Goal: Task Accomplishment & Management: Complete application form

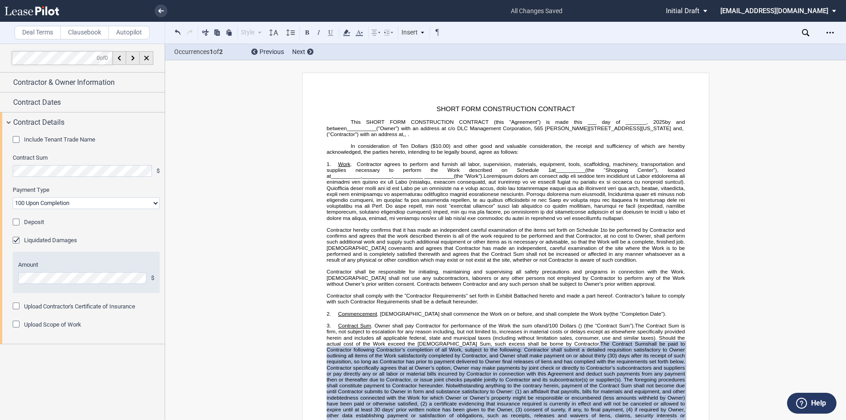
select select "100 Upon Completion"
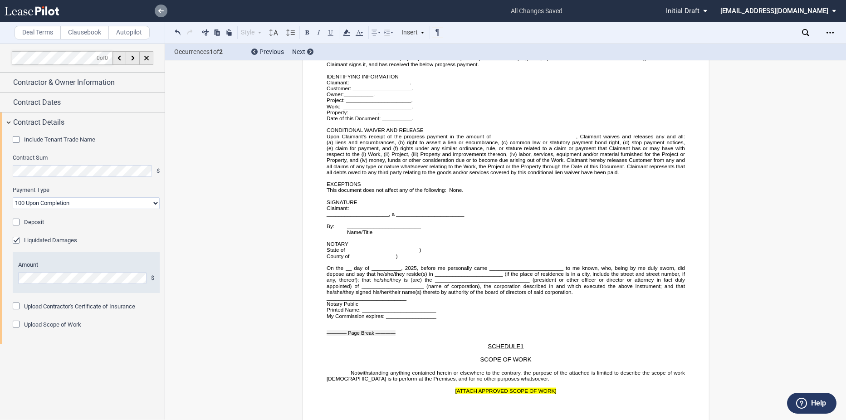
click at [155, 11] on link at bounding box center [161, 11] width 13 height 13
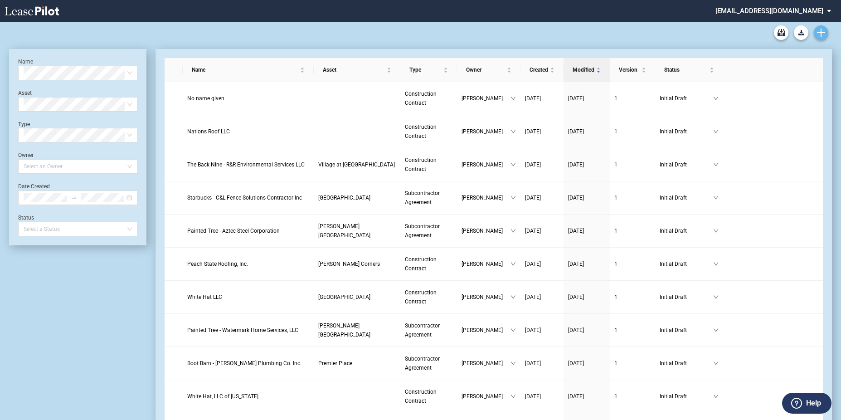
click at [824, 32] on icon "Create new document" at bounding box center [821, 33] width 8 height 8
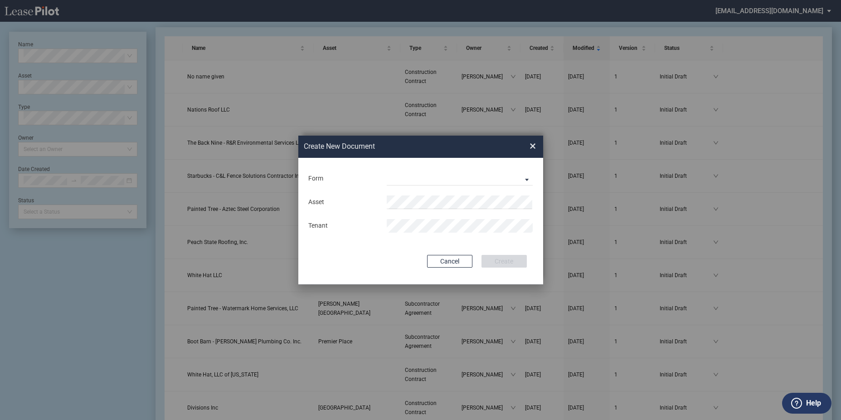
click at [507, 168] on div "Form Construction Contract Subcontractor Agreement" at bounding box center [420, 179] width 227 height 24
click at [505, 175] on md-select "Construction Contract Subcontractor Agreement" at bounding box center [460, 179] width 146 height 14
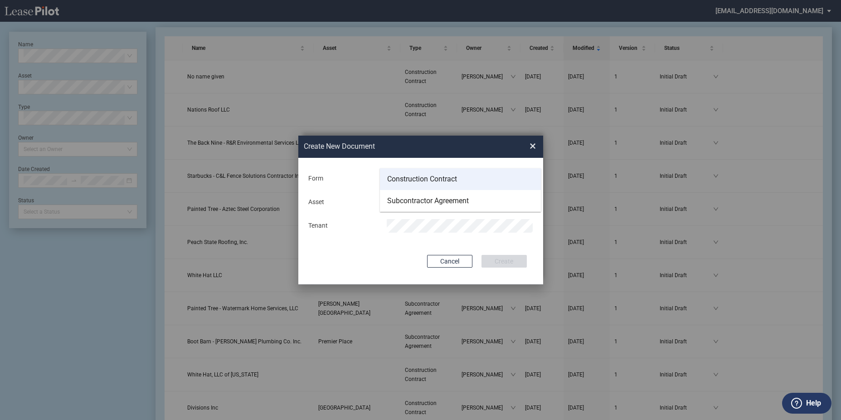
click at [441, 177] on div "Construction Contract" at bounding box center [422, 179] width 70 height 10
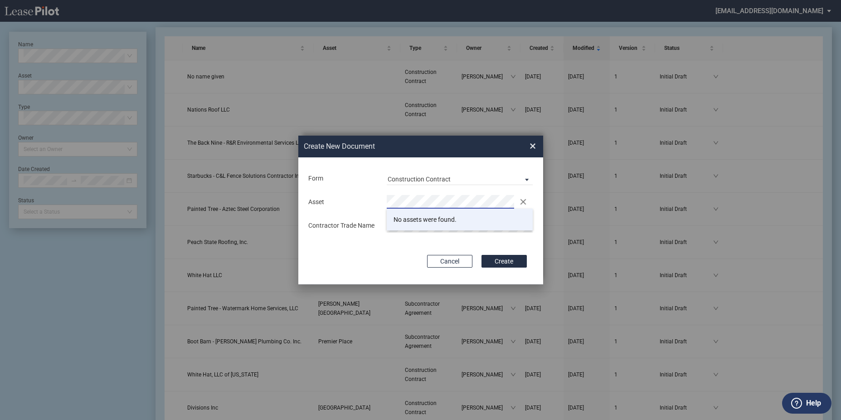
click at [432, 217] on li "No assets were found." at bounding box center [460, 220] width 146 height 22
click at [416, 240] on div "Deal Type Retail Deal Type Retail Form Construction Contract Asset Tenant Asset…" at bounding box center [420, 220] width 245 height 127
click at [409, 217] on div "Asset Clear Contractor Trade Name" at bounding box center [420, 214] width 227 height 48
click at [482, 255] on button "Create" at bounding box center [504, 261] width 45 height 13
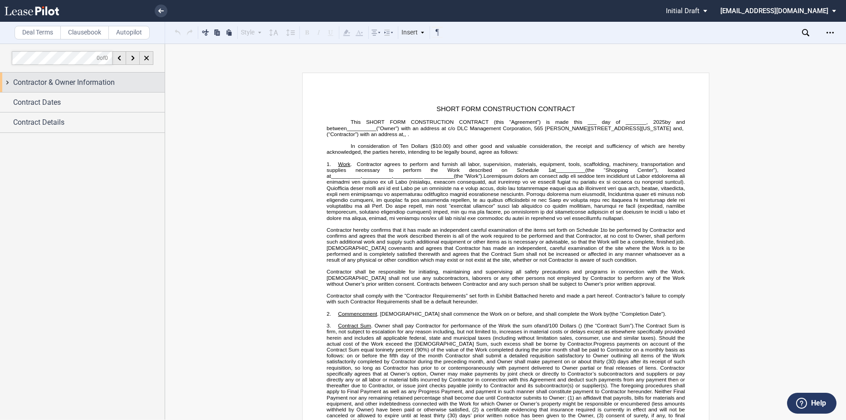
click at [40, 86] on span "Contractor & Owner Information" at bounding box center [64, 82] width 102 height 11
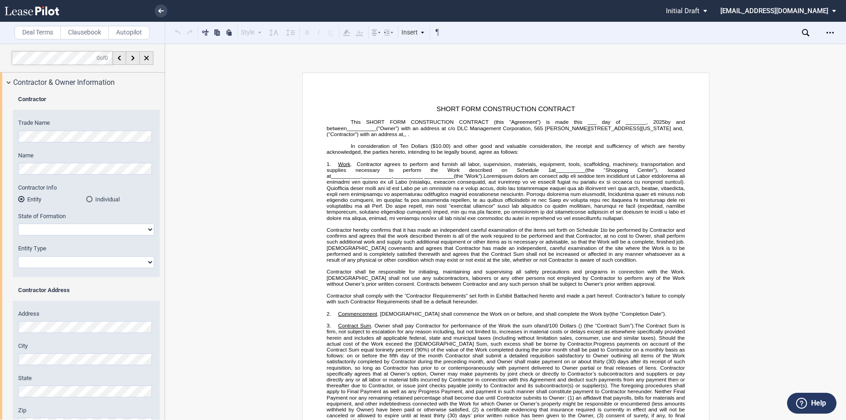
click at [7, 140] on div "Contractor Trade Name Name Contractor Info Entity Individual" at bounding box center [82, 321] width 165 height 458
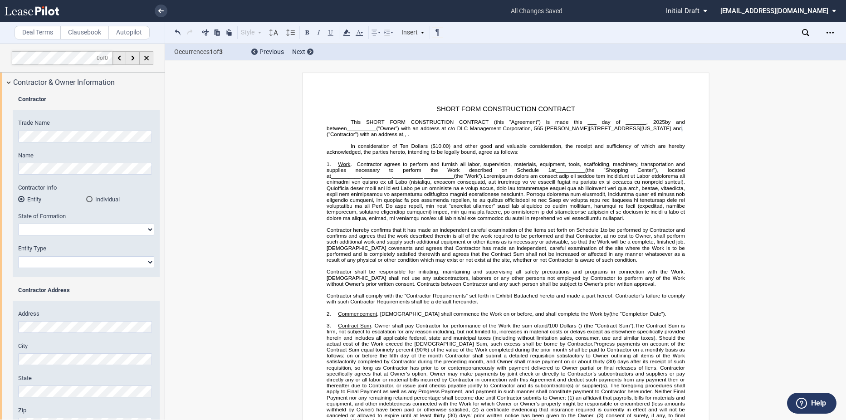
click at [79, 227] on select "[US_STATE] [US_STATE] [US_STATE] [US_STATE] [US_STATE] [US_STATE] [US_STATE] [U…" at bounding box center [86, 230] width 136 height 12
select select "[US_STATE]"
click at [18, 224] on select "[US_STATE] [US_STATE] [US_STATE] [US_STATE] [US_STATE] [US_STATE] [US_STATE] [U…" at bounding box center [86, 230] width 136 height 12
click at [64, 261] on select "Corporation Limited Liability Company General Partnership Limited Partnership O…" at bounding box center [86, 262] width 136 height 12
select select "Corporation"
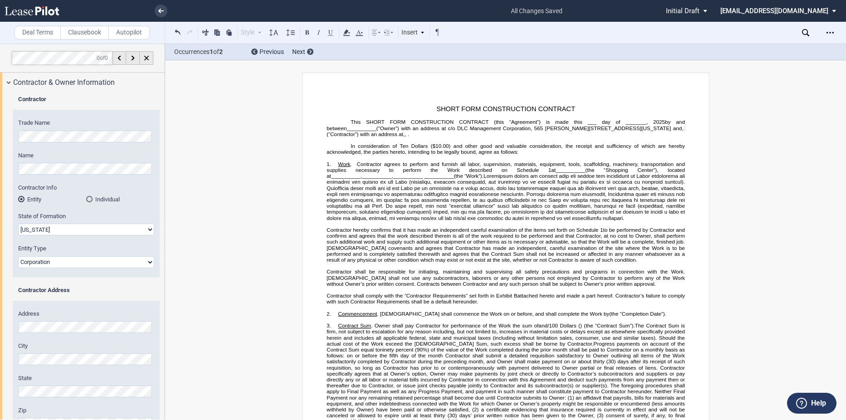
click at [18, 256] on select "Corporation Limited Liability Company General Partnership Limited Partnership O…" at bounding box center [86, 262] width 136 height 12
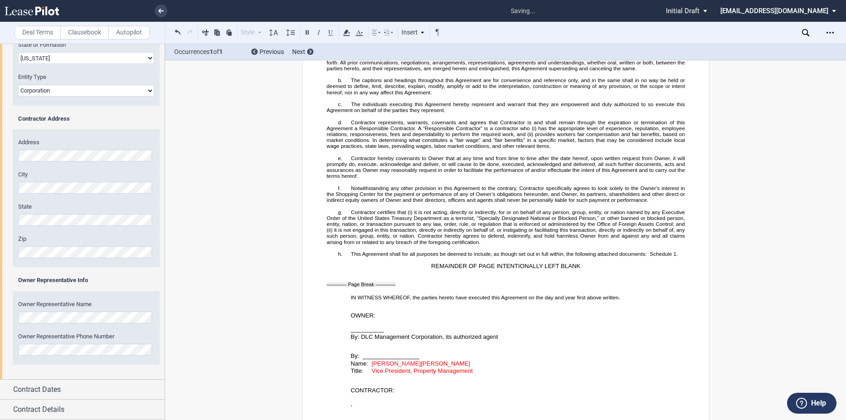
scroll to position [1899, 0]
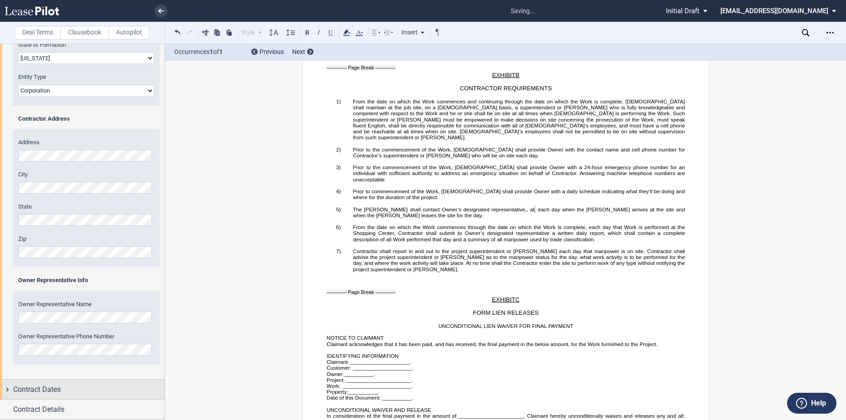
click at [85, 381] on div "Contract Dates" at bounding box center [82, 389] width 165 height 19
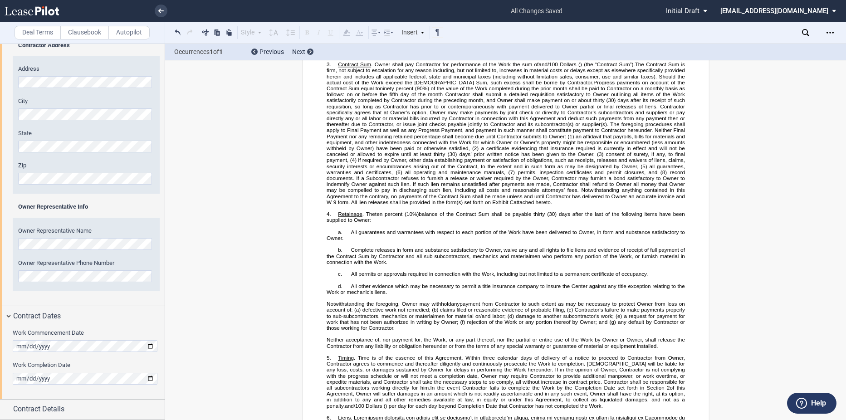
scroll to position [111, 0]
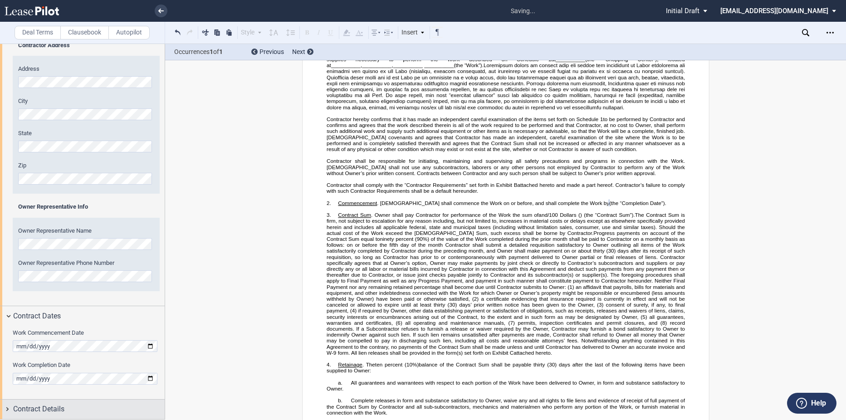
click at [35, 412] on span "Contract Details" at bounding box center [38, 409] width 51 height 11
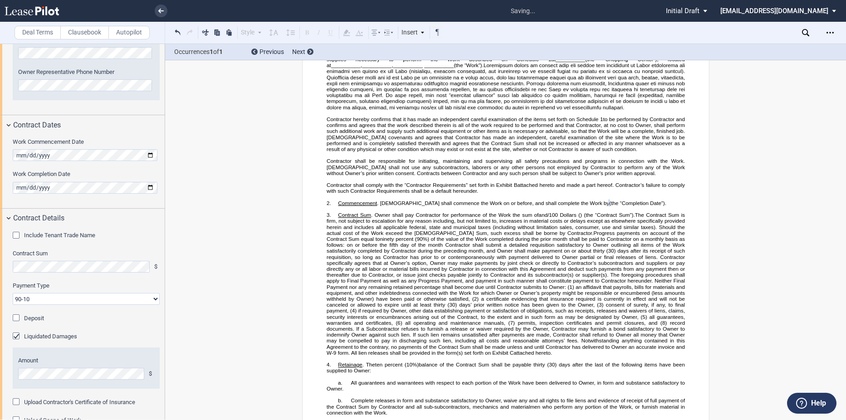
scroll to position [456, 0]
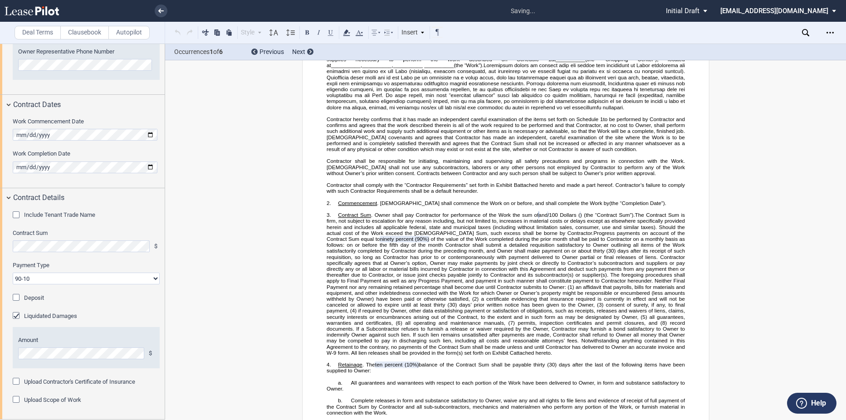
click at [40, 278] on select "90-10 30-30-30-10 100 Upon Completion" at bounding box center [86, 279] width 147 height 12
select select "100 Upon Completion"
click at [13, 273] on select "90-10 30-30-30-10 100 Upon Completion" at bounding box center [86, 279] width 147 height 12
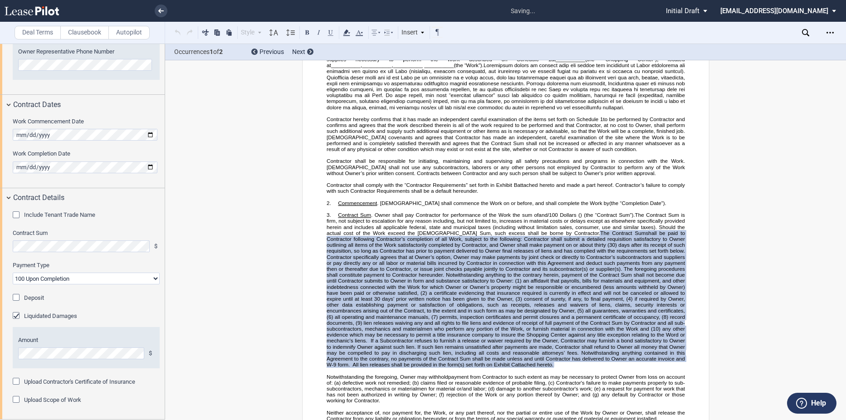
click at [16, 315] on div "Liquidated Damages" at bounding box center [17, 316] width 9 height 9
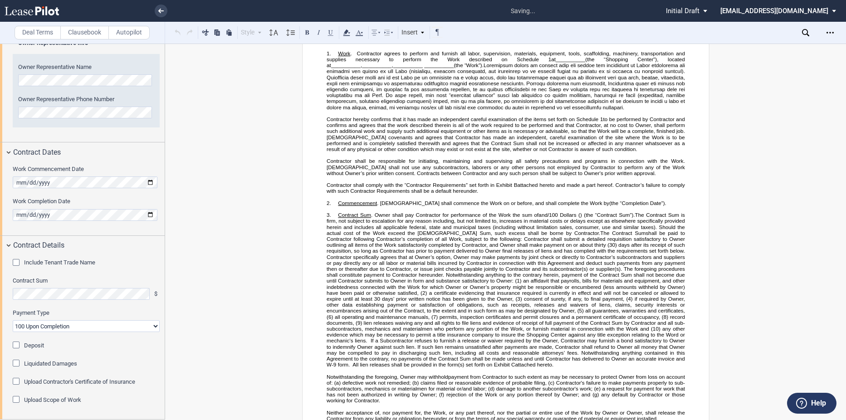
scroll to position [409, 0]
click at [14, 402] on div "Upload Scope of Work" at bounding box center [17, 400] width 9 height 9
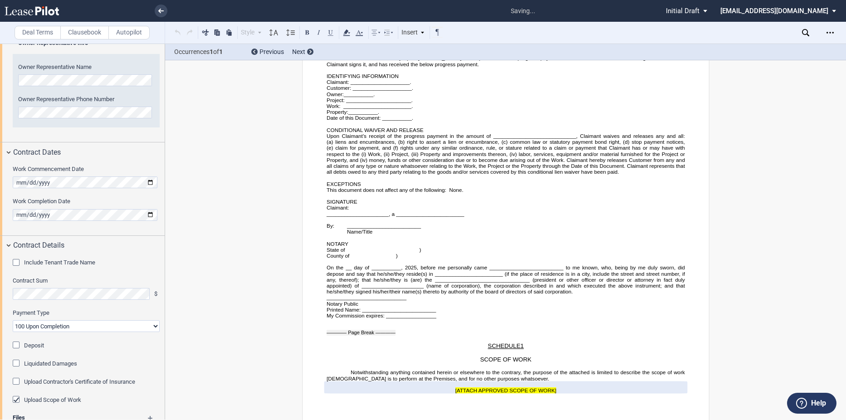
scroll to position [488, 0]
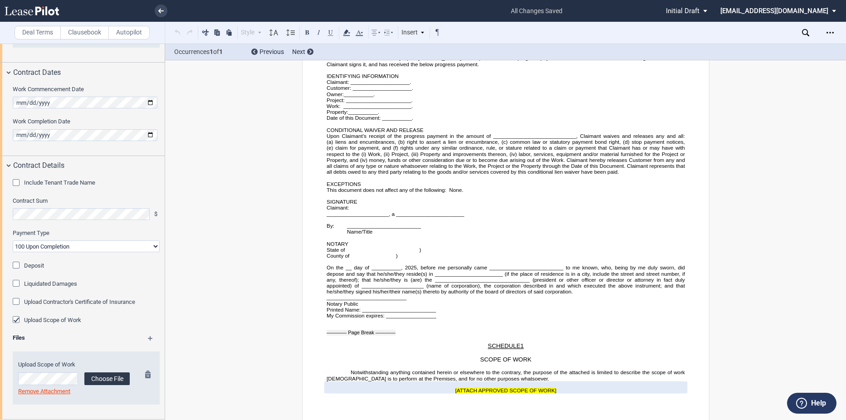
click at [111, 379] on label "Choose File" at bounding box center [106, 378] width 45 height 13
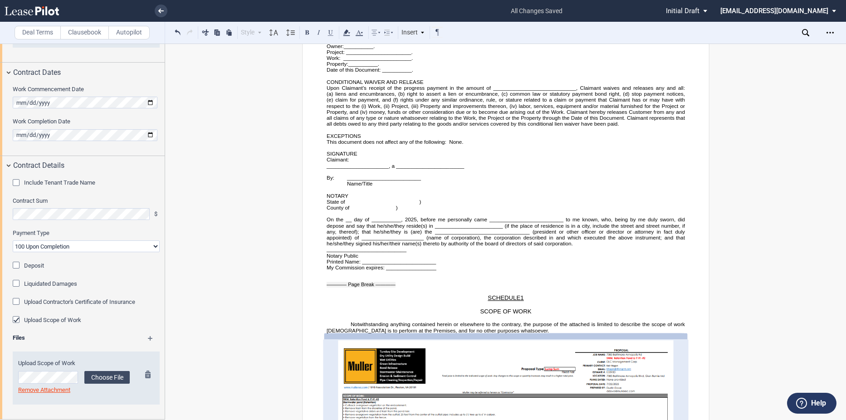
scroll to position [3155, 0]
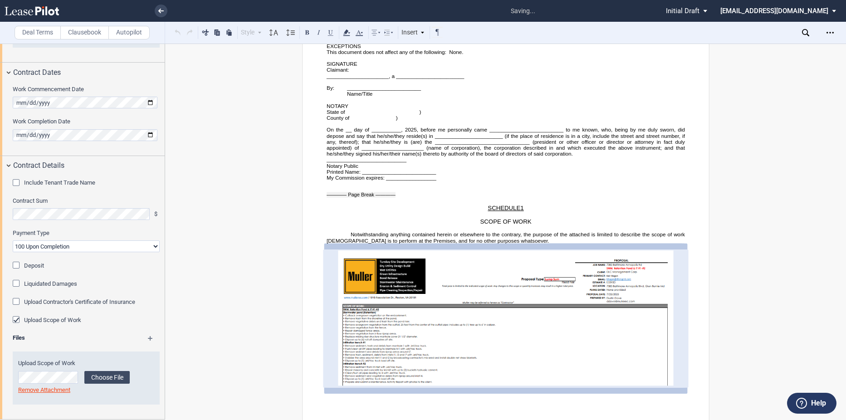
click at [148, 335] on div "Files" at bounding box center [86, 339] width 158 height 11
click at [148, 338] on md-icon at bounding box center [154, 341] width 13 height 11
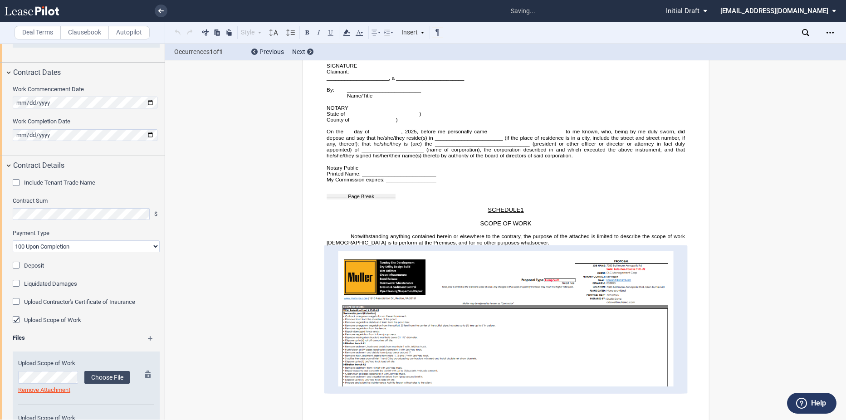
scroll to position [541, 0]
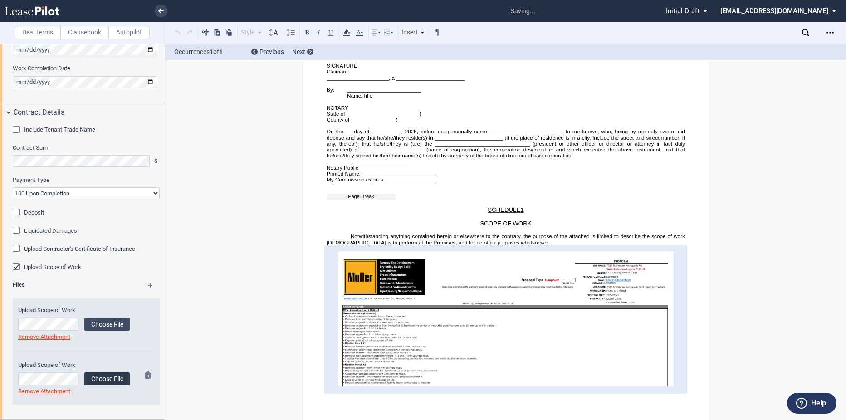
click at [106, 372] on label "Choose File" at bounding box center [106, 378] width 45 height 13
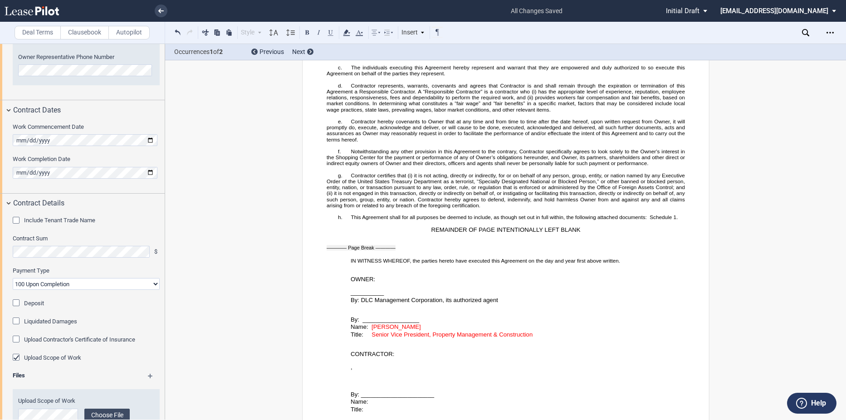
scroll to position [1406, 0]
drag, startPoint x: 369, startPoint y: 333, endPoint x: 550, endPoint y: 340, distance: 181.5
click at [550, 338] on div "By: _________________ Name: [PERSON_NAME] Title: Senior Vice President, Propert…" at bounding box center [505, 320] width 358 height 34
click at [362, 33] on icon at bounding box center [359, 32] width 11 height 11
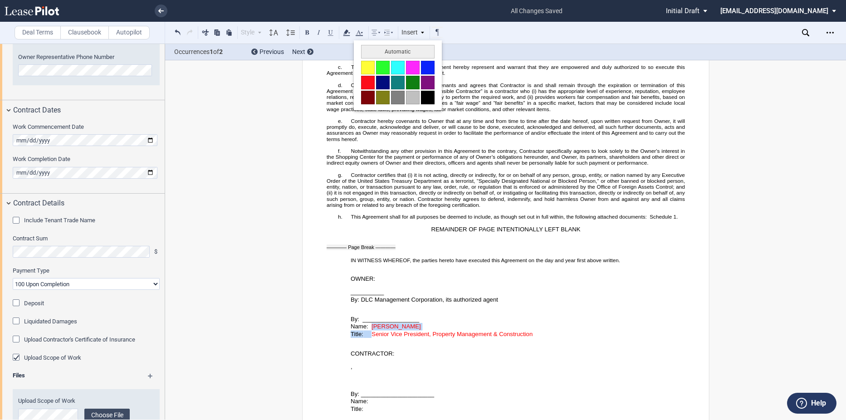
click at [429, 98] on button at bounding box center [428, 98] width 14 height 14
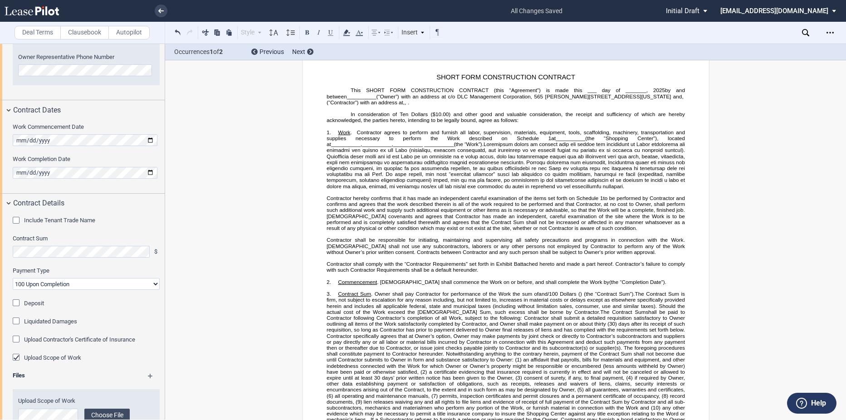
scroll to position [0, 0]
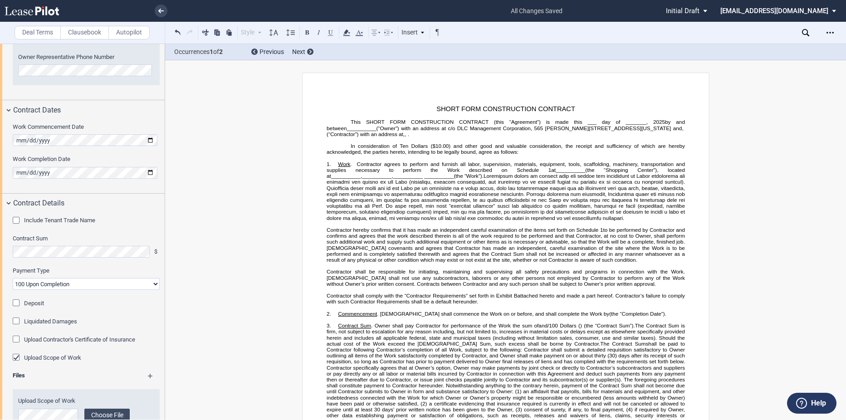
click at [543, 125] on span "(“Owner”) with an address at c/o DLC Management Corporation, 565" at bounding box center [459, 128] width 167 height 6
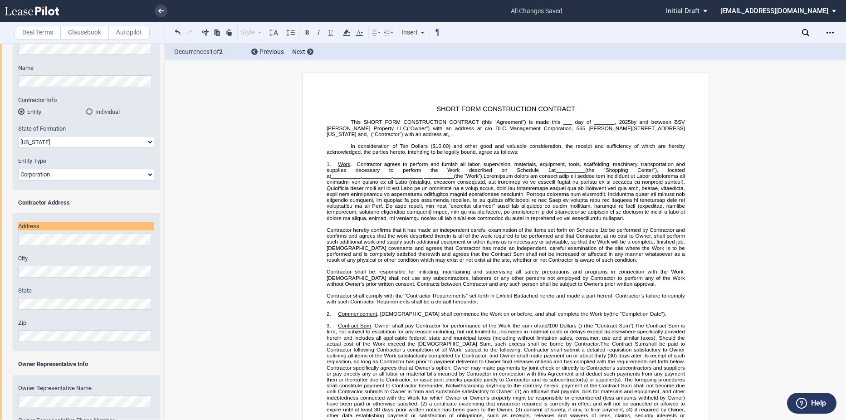
scroll to position [82, 0]
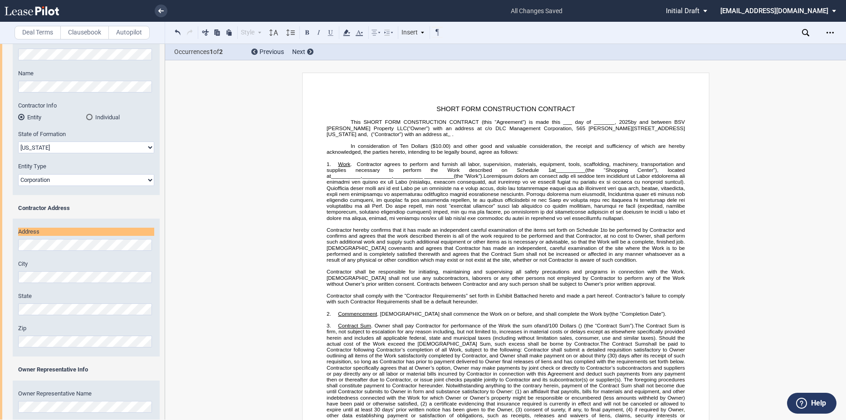
click at [354, 146] on span "In consideration of Ten Dollars ($10.00) and other good and valuable considerat…" at bounding box center [506, 149] width 360 height 12
click at [340, 124] on p "This SHORT FORM CONSTRUCTION CONTRACT (this “Agreement”) is made this ___ day o…" at bounding box center [505, 128] width 358 height 18
click at [555, 170] on span "__________" at bounding box center [569, 170] width 29 height 6
click at [453, 176] on span "(the “Work”)." at bounding box center [468, 176] width 30 height 6
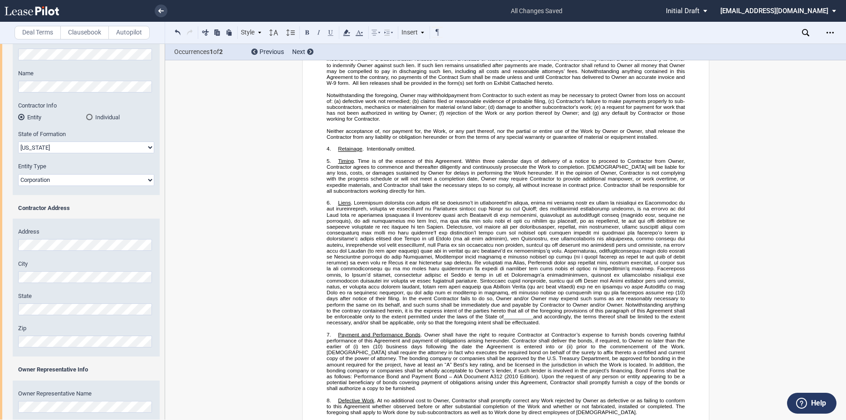
scroll to position [408, 0]
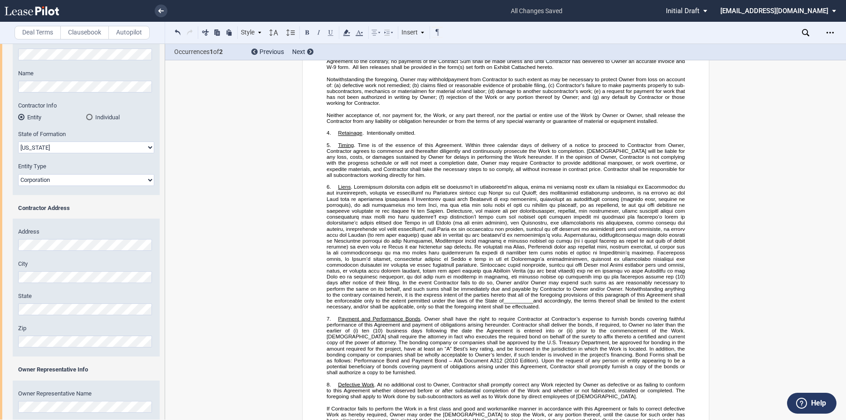
click at [354, 307] on span "and accordingly, the terms thereof shall be limited to the extent necessary, an…" at bounding box center [506, 303] width 360 height 12
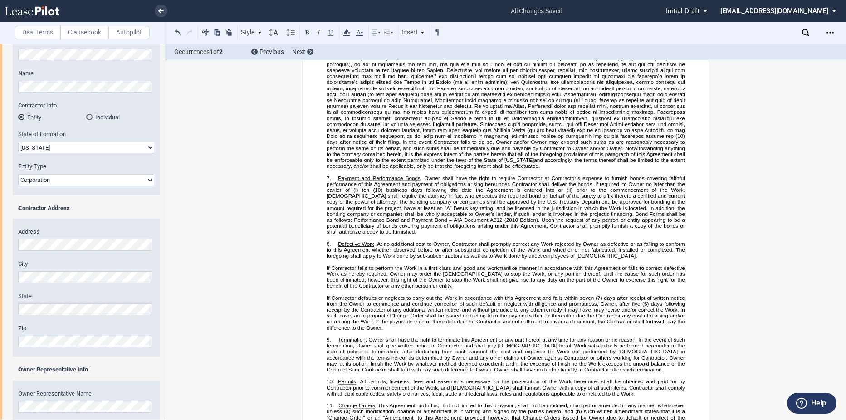
scroll to position [549, 0]
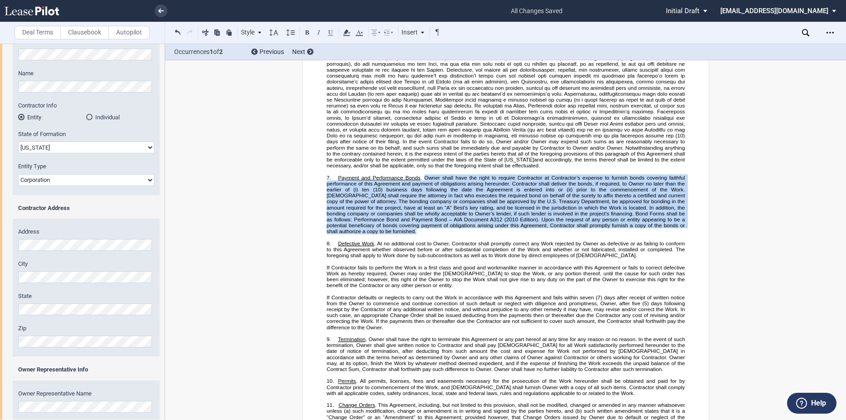
drag, startPoint x: 424, startPoint y: 181, endPoint x: 409, endPoint y: 238, distance: 58.2
click at [409, 234] on p "7. Payment and Performance Bonds . Owner shall have the right to require Contra…" at bounding box center [505, 205] width 358 height 60
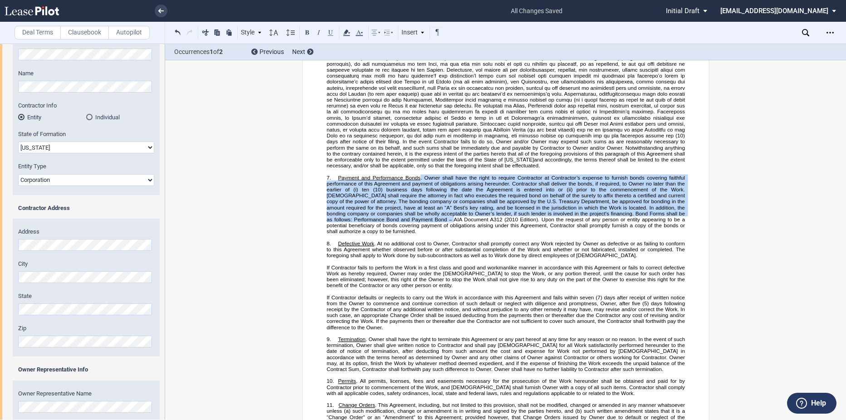
drag, startPoint x: 409, startPoint y: 238, endPoint x: 401, endPoint y: 237, distance: 7.8
click at [401, 234] on span "AIA Document A312 (2010 Edition). Upon the request of any person or entity appe…" at bounding box center [506, 225] width 360 height 18
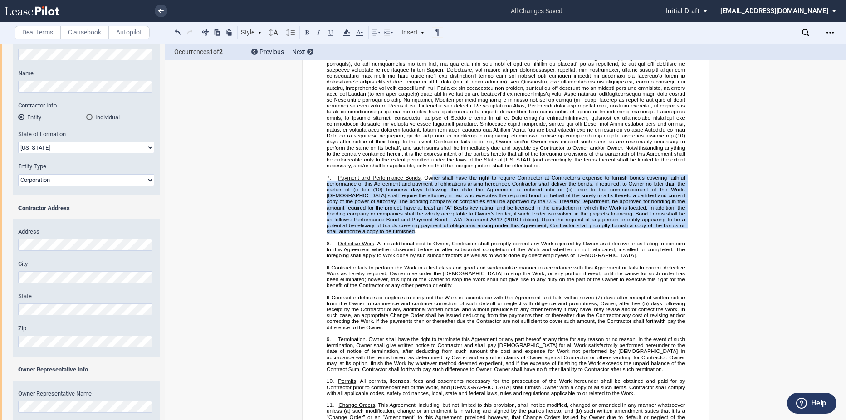
drag, startPoint x: 399, startPoint y: 237, endPoint x: 428, endPoint y: 182, distance: 61.7
click at [428, 182] on span "Payment and Performance Bonds . Owner shall have the right to require Contracto…" at bounding box center [506, 204] width 360 height 59
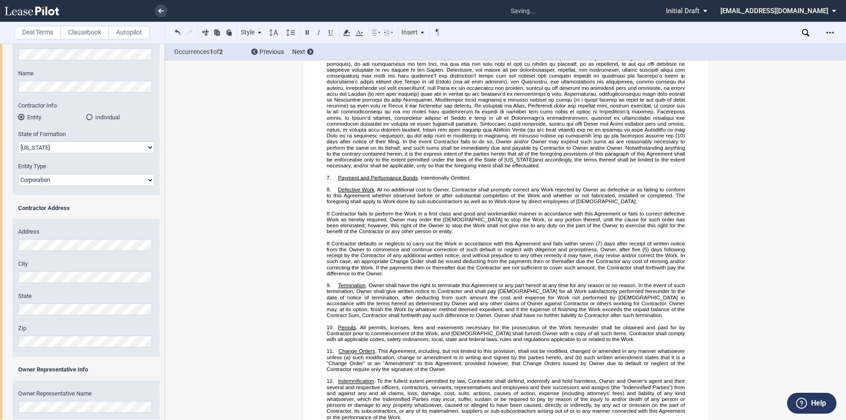
click at [455, 194] on span ". At no additional cost to Owner, Contractor shall promptly correct any Work re…" at bounding box center [506, 195] width 360 height 18
click at [474, 186] on p "﻿" at bounding box center [505, 183] width 358 height 6
click at [472, 180] on p "7. Payment and Performance Bonds . Intentionally Omitted ." at bounding box center [505, 178] width 358 height 6
click at [481, 204] on span ". At no additional cost to Owner, Contractor shall promptly correct any Work re…" at bounding box center [506, 195] width 360 height 18
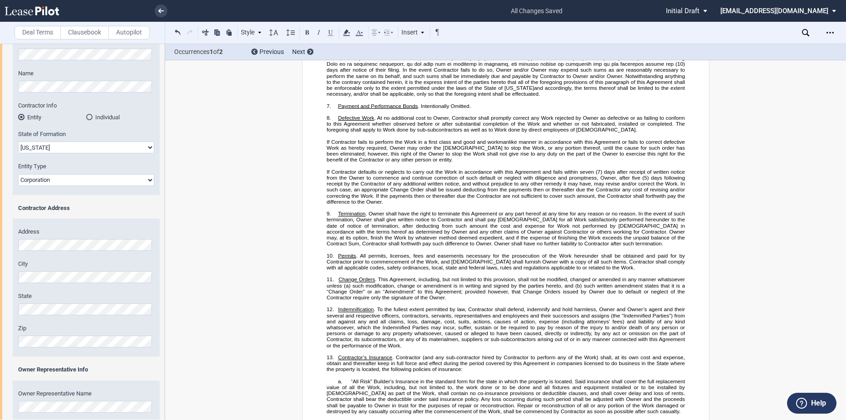
scroll to position [685, 0]
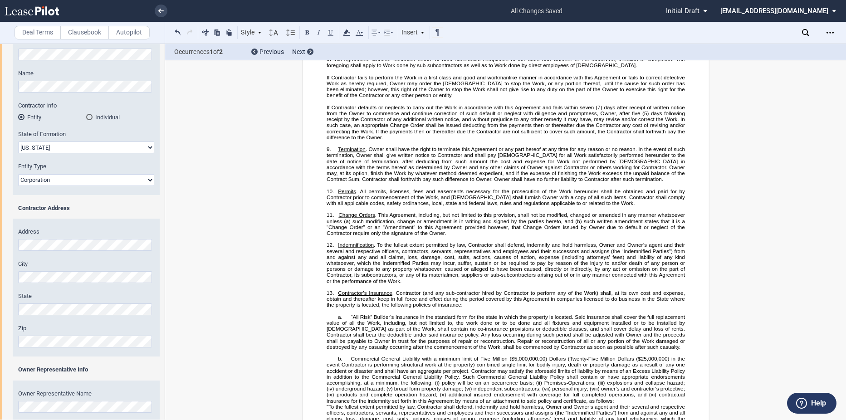
click at [383, 197] on span ". All permits, licenses, fees and easements necessary for the prosecution of th…" at bounding box center [506, 197] width 360 height 18
click at [388, 196] on span ". All permits, licenses, fees and easements necessary for the prosecution of th…" at bounding box center [506, 197] width 360 height 18
click at [485, 224] on span "such modification, change or amendment is in writing and signed by the parties …" at bounding box center [466, 221] width 229 height 6
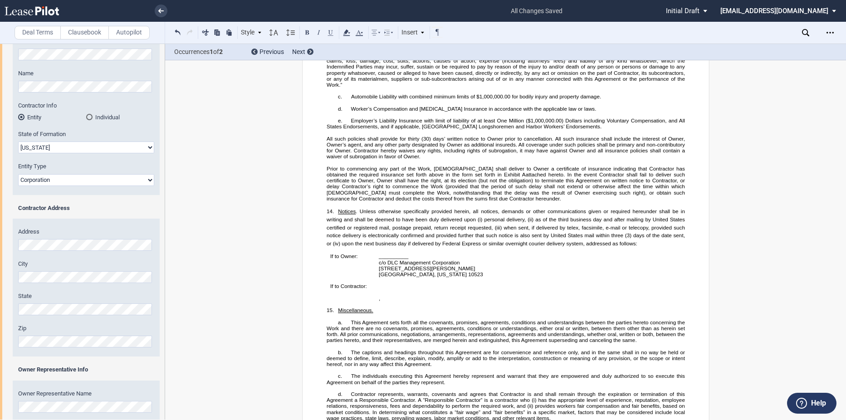
scroll to position [1088, 0]
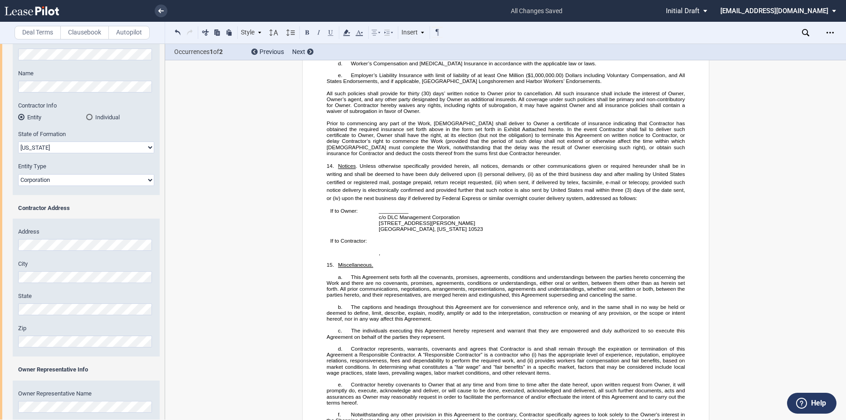
drag, startPoint x: 402, startPoint y: 214, endPoint x: 408, endPoint y: 212, distance: 5.9
click at [403, 214] on span "__________" at bounding box center [393, 211] width 29 height 6
click at [409, 214] on p "__________" at bounding box center [441, 211] width 124 height 6
click at [424, 238] on p "﻿" at bounding box center [441, 235] width 124 height 6
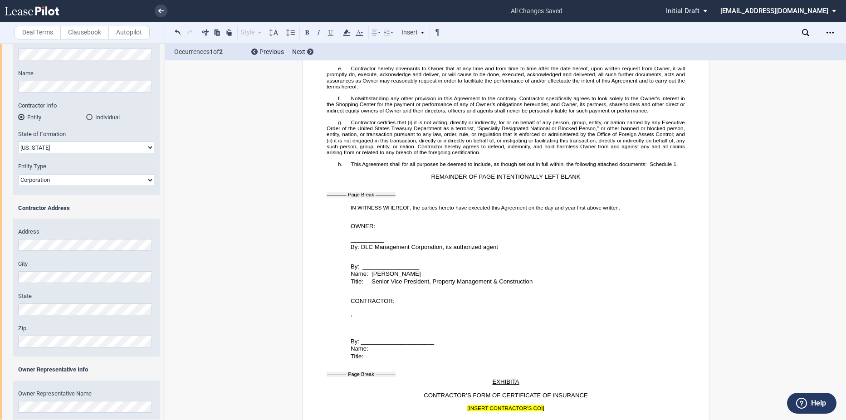
scroll to position [1406, 0]
click at [386, 242] on p "__________" at bounding box center [517, 238] width 334 height 8
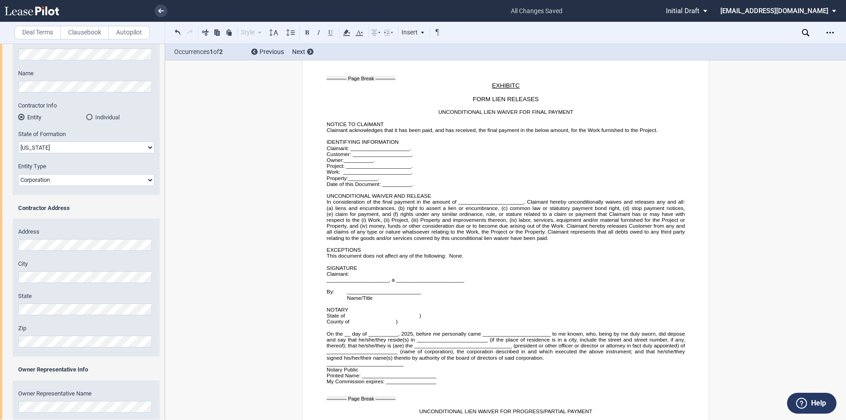
scroll to position [1995, 0]
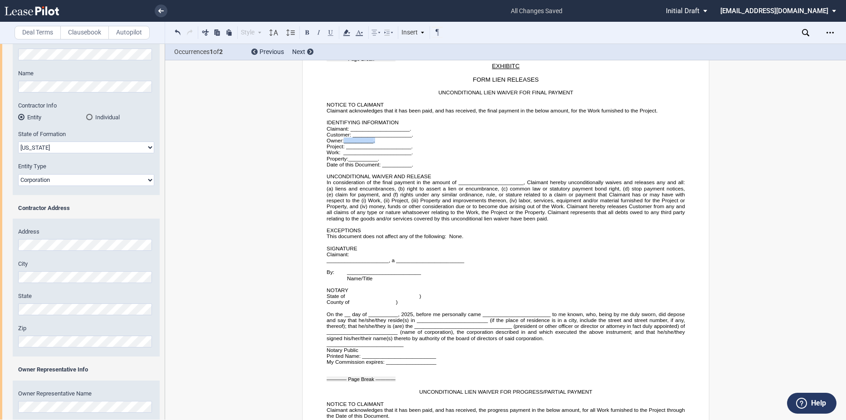
drag, startPoint x: 369, startPoint y: 135, endPoint x: 344, endPoint y: 136, distance: 25.0
click at [344, 137] on p "Owner: __________ ." at bounding box center [505, 140] width 358 height 6
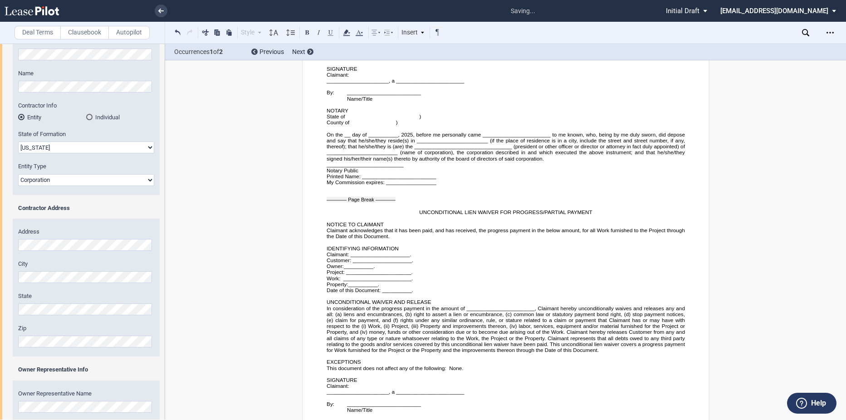
scroll to position [2176, 0]
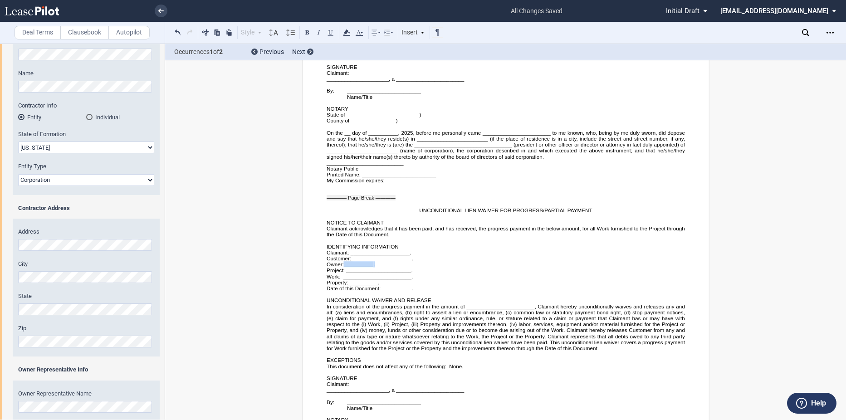
drag, startPoint x: 374, startPoint y: 259, endPoint x: 343, endPoint y: 258, distance: 31.3
click at [343, 261] on p "Owner: __________ ." at bounding box center [505, 264] width 358 height 6
drag, startPoint x: 343, startPoint y: 258, endPoint x: 514, endPoint y: 263, distance: 171.5
click at [514, 267] on p "Project: ______________________." at bounding box center [505, 270] width 358 height 6
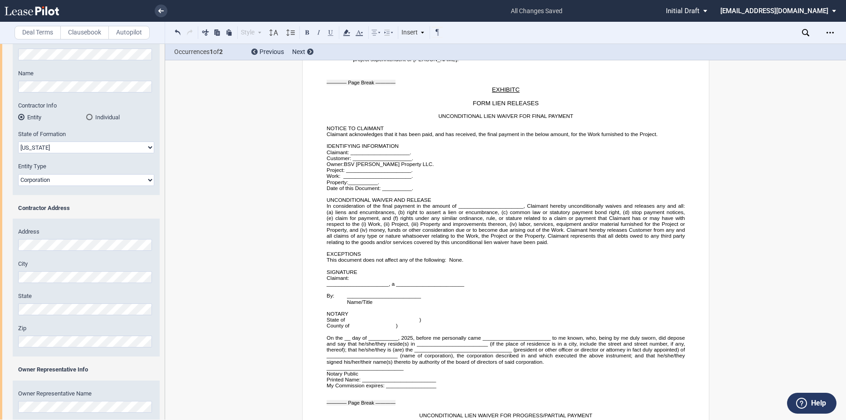
scroll to position [1950, 0]
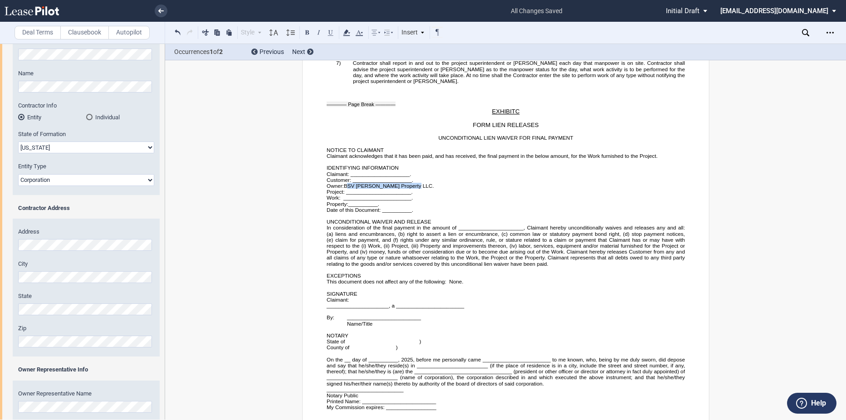
drag, startPoint x: 415, startPoint y: 179, endPoint x: 346, endPoint y: 179, distance: 69.4
click at [346, 183] on p "Owner: BSV [PERSON_NAME] Property LLC." at bounding box center [505, 186] width 358 height 6
drag, startPoint x: 346, startPoint y: 179, endPoint x: 361, endPoint y: 189, distance: 18.1
click at [359, 189] on span "Project: ______________________." at bounding box center [369, 192] width 86 height 6
drag, startPoint x: 412, startPoint y: 179, endPoint x: 344, endPoint y: 182, distance: 68.1
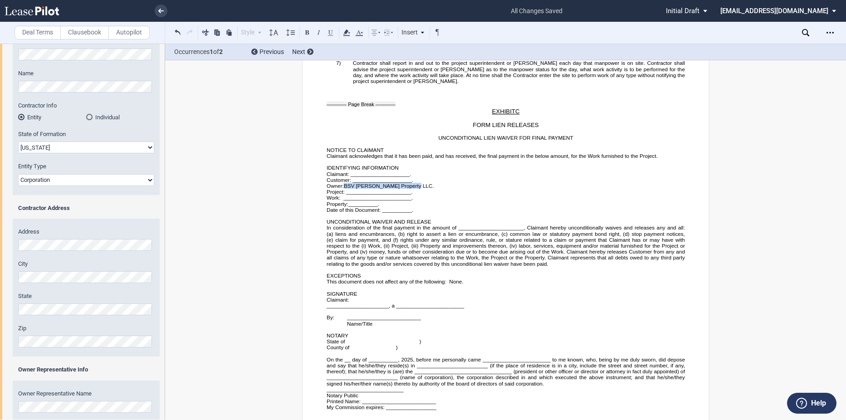
click at [344, 183] on p "Owner: BSV [PERSON_NAME] Property LLC." at bounding box center [505, 186] width 358 height 6
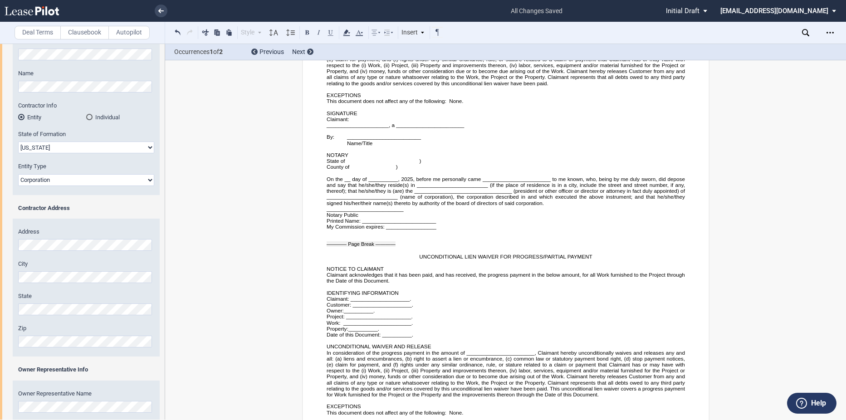
scroll to position [2131, 0]
drag, startPoint x: 375, startPoint y: 302, endPoint x: 343, endPoint y: 303, distance: 32.7
click at [343, 307] on p "Owner: __________ ." at bounding box center [505, 310] width 358 height 6
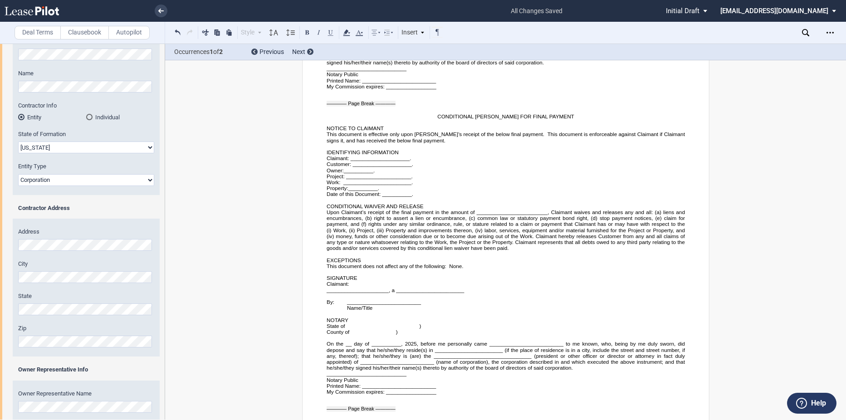
scroll to position [2585, 0]
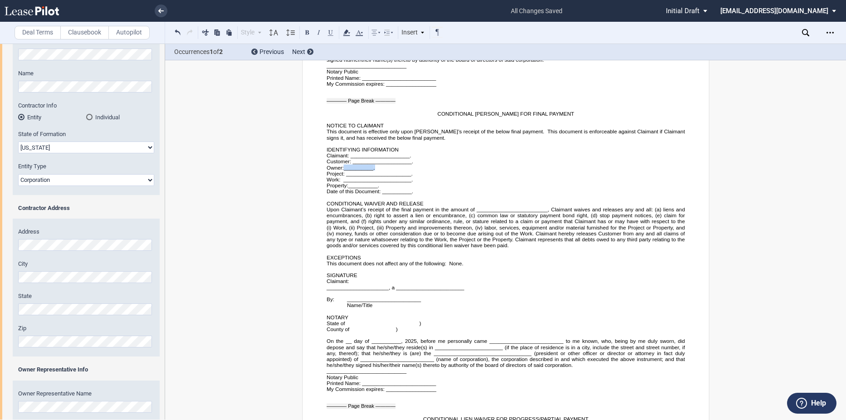
drag, startPoint x: 374, startPoint y: 161, endPoint x: 344, endPoint y: 162, distance: 30.4
click at [344, 165] on p "Owner: __________ ." at bounding box center [505, 168] width 358 height 6
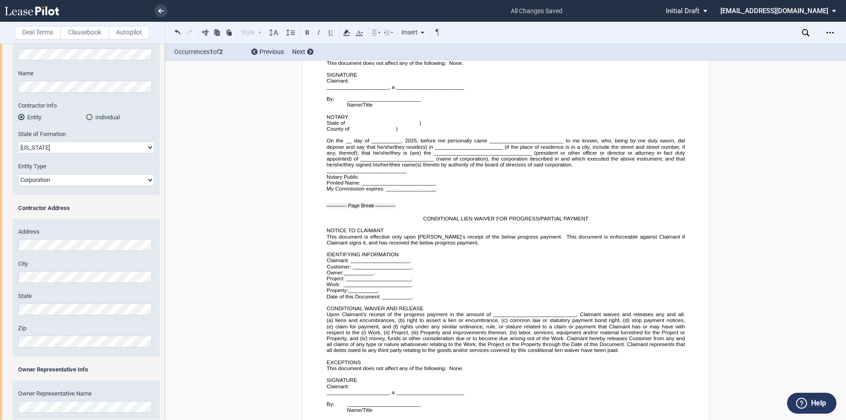
scroll to position [2811, 0]
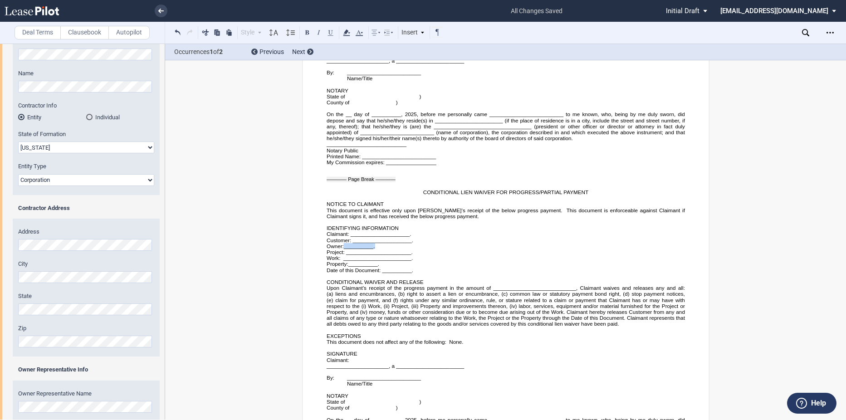
drag, startPoint x: 374, startPoint y: 240, endPoint x: 344, endPoint y: 242, distance: 30.0
click at [344, 243] on p "Owner: __________ ." at bounding box center [505, 246] width 358 height 6
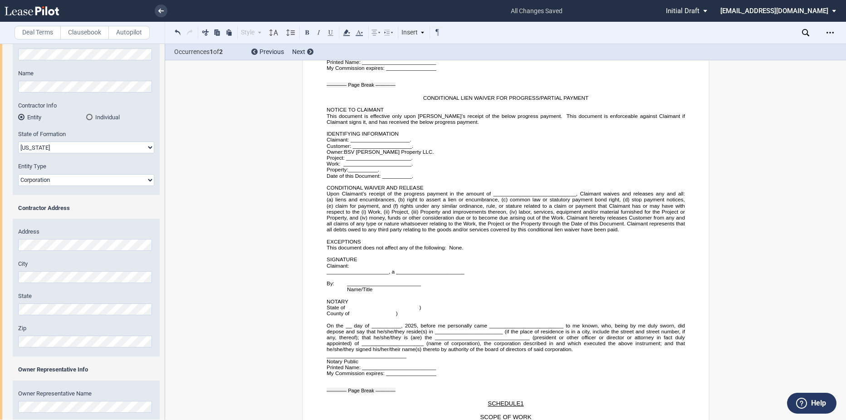
scroll to position [2902, 0]
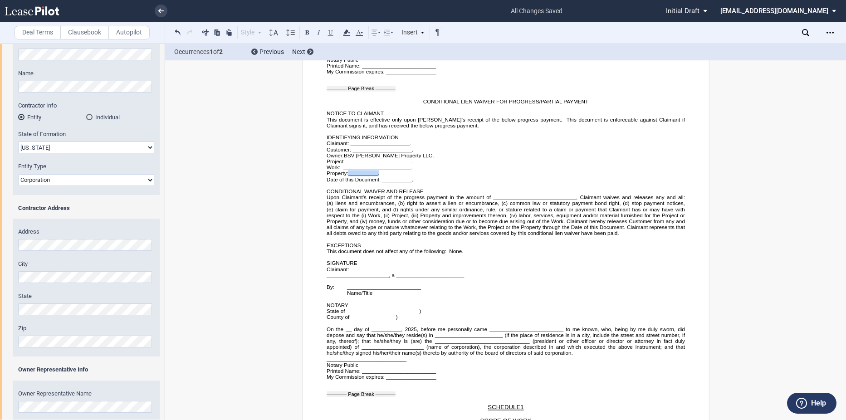
drag, startPoint x: 375, startPoint y: 166, endPoint x: 348, endPoint y: 169, distance: 27.3
click at [348, 170] on p "Property: __________ ." at bounding box center [505, 173] width 358 height 6
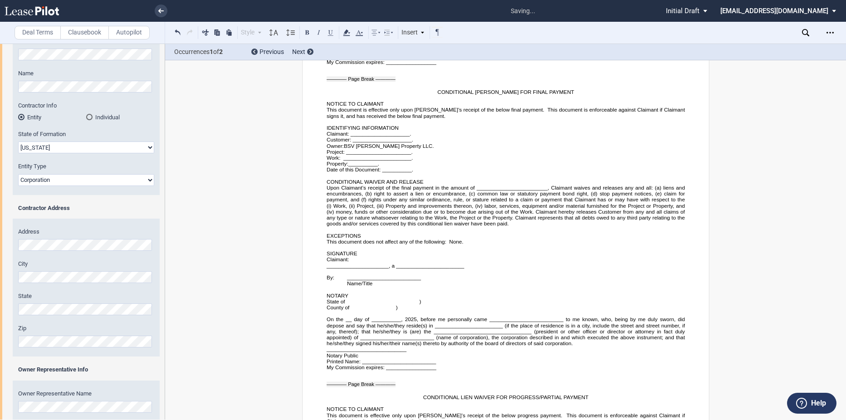
scroll to position [2585, 0]
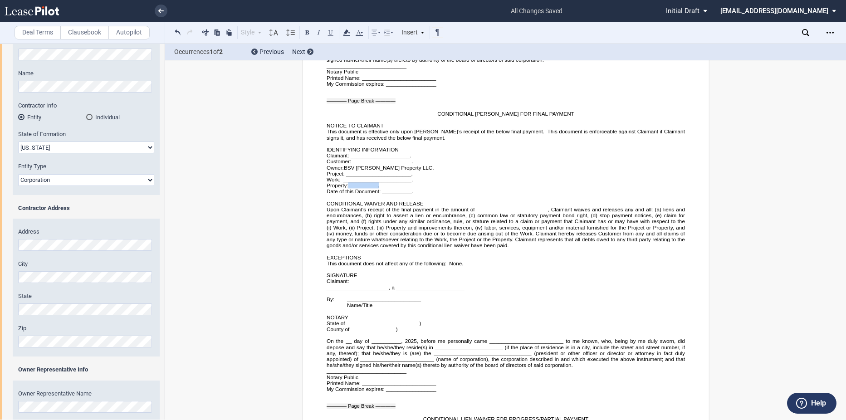
drag, startPoint x: 378, startPoint y: 180, endPoint x: 348, endPoint y: 179, distance: 29.9
click at [348, 182] on p "Property: __________ ." at bounding box center [505, 185] width 358 height 6
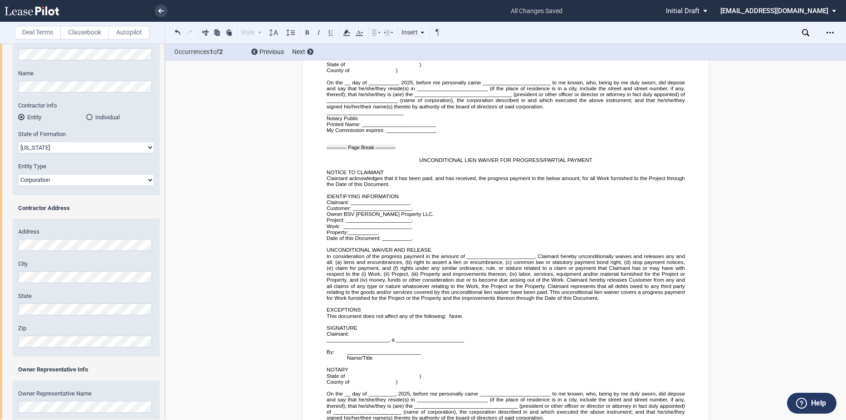
scroll to position [2222, 0]
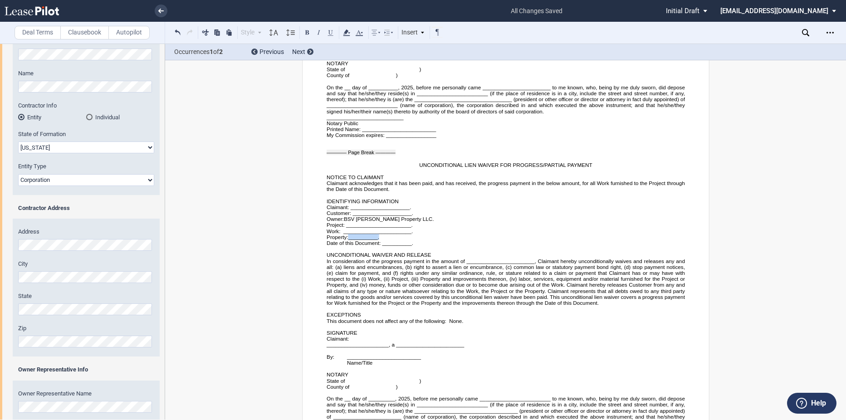
drag, startPoint x: 379, startPoint y: 232, endPoint x: 348, endPoint y: 231, distance: 30.8
click at [348, 234] on p "Property: __________ ." at bounding box center [505, 237] width 358 height 6
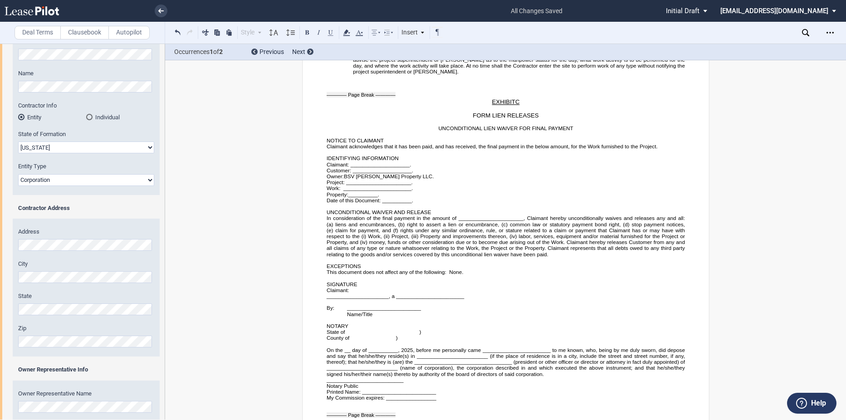
scroll to position [1950, 0]
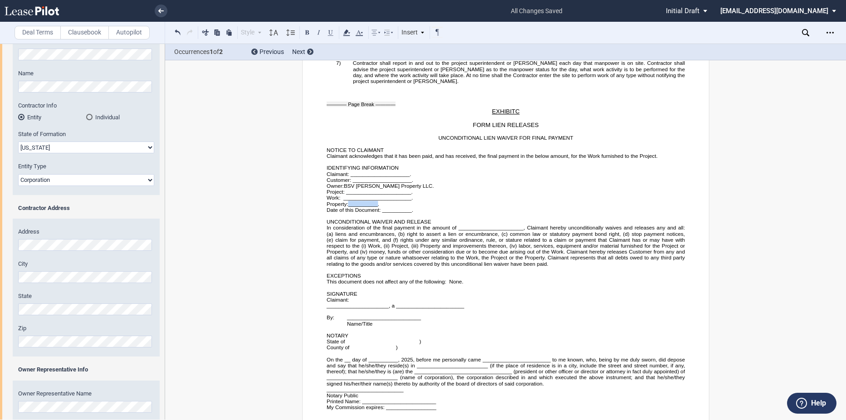
drag, startPoint x: 376, startPoint y: 198, endPoint x: 348, endPoint y: 198, distance: 28.1
click at [348, 201] on span "__________" at bounding box center [362, 204] width 29 height 6
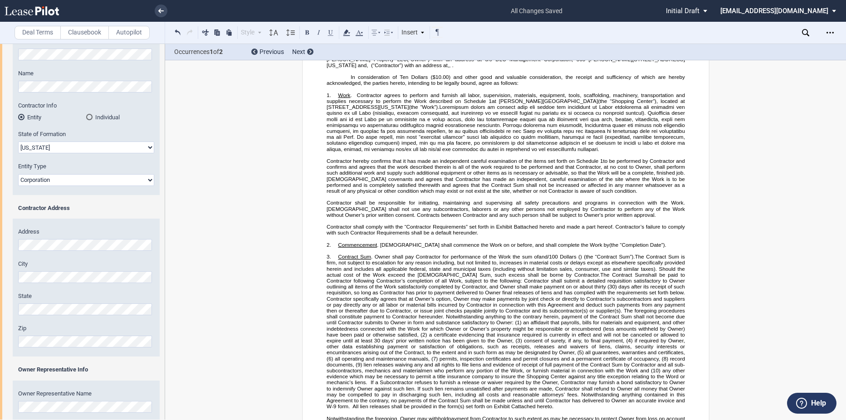
scroll to position [0, 0]
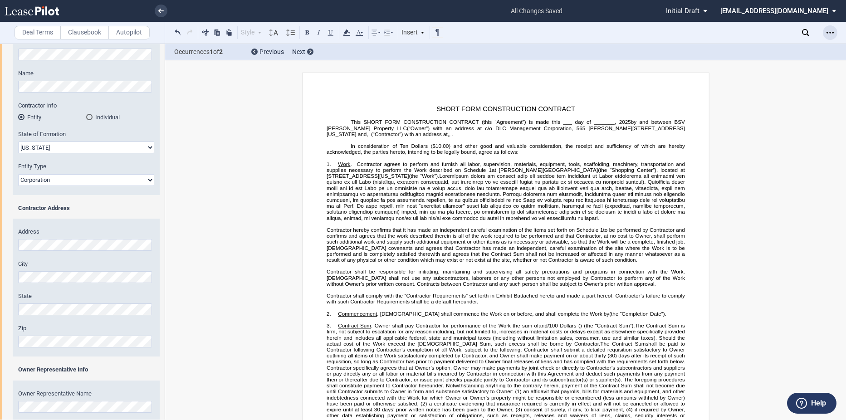
click at [831, 31] on icon "Open Lease options menu" at bounding box center [829, 32] width 7 height 7
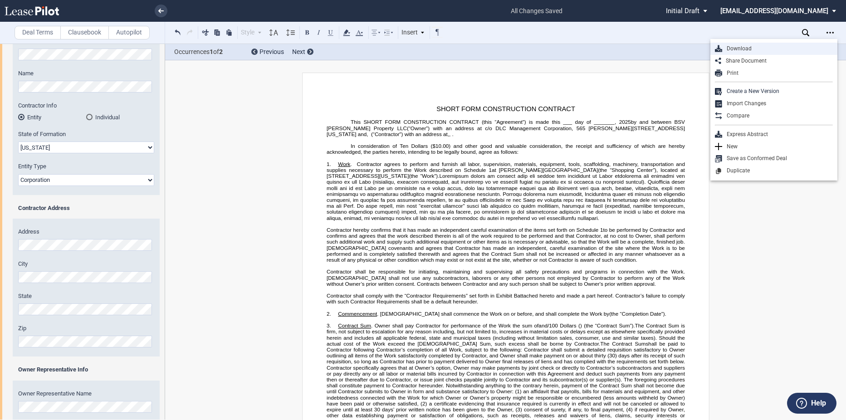
click at [748, 49] on div "Download" at bounding box center [777, 49] width 111 height 8
